Goal: Check status

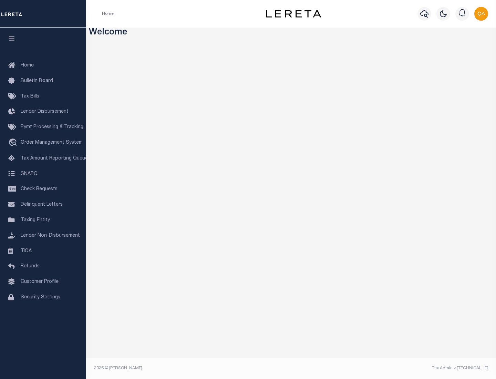
click at [43, 189] on span "Check Requests" at bounding box center [39, 189] width 37 height 5
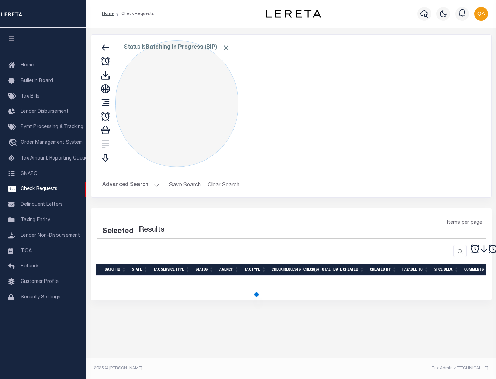
select select "50"
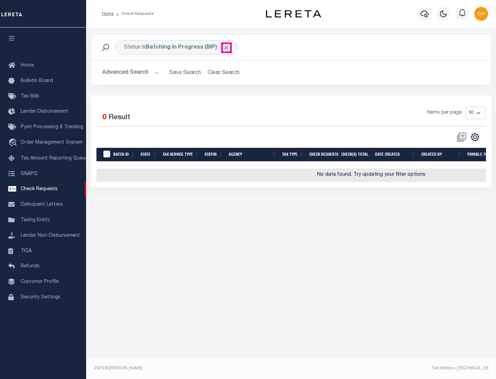
click at [226, 48] on span "Click to Remove" at bounding box center [226, 47] width 7 height 7
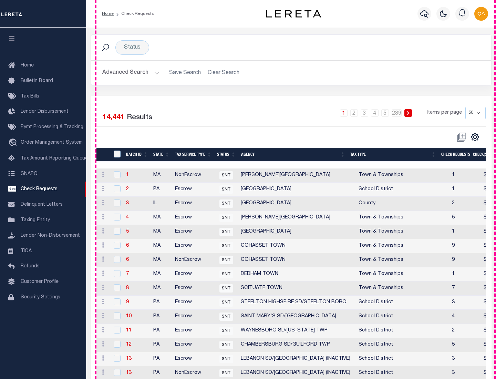
scroll to position [332, 0]
